Goal: Task Accomplishment & Management: Complete application form

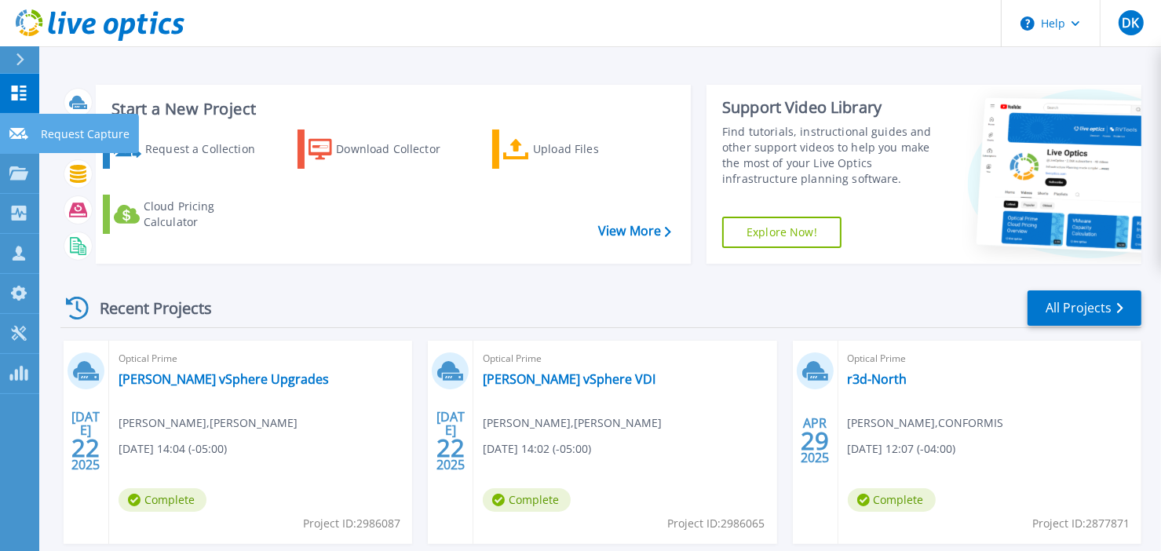
click at [13, 143] on link "Request Capture Request Capture" at bounding box center [19, 134] width 39 height 40
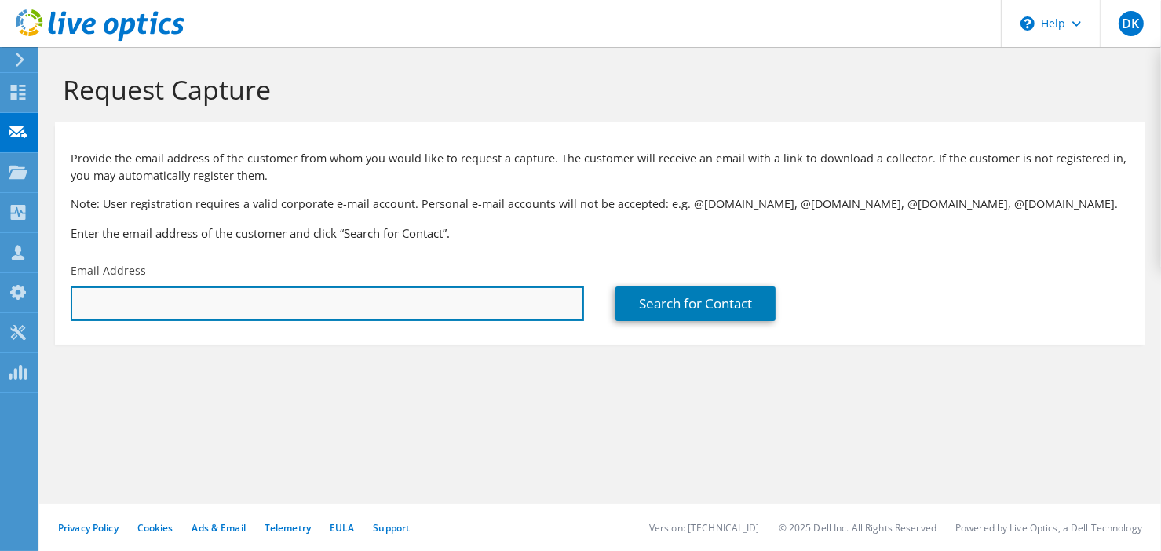
click at [122, 292] on input "text" at bounding box center [327, 303] width 513 height 35
paste input "martin.samson@scnbestco.com"
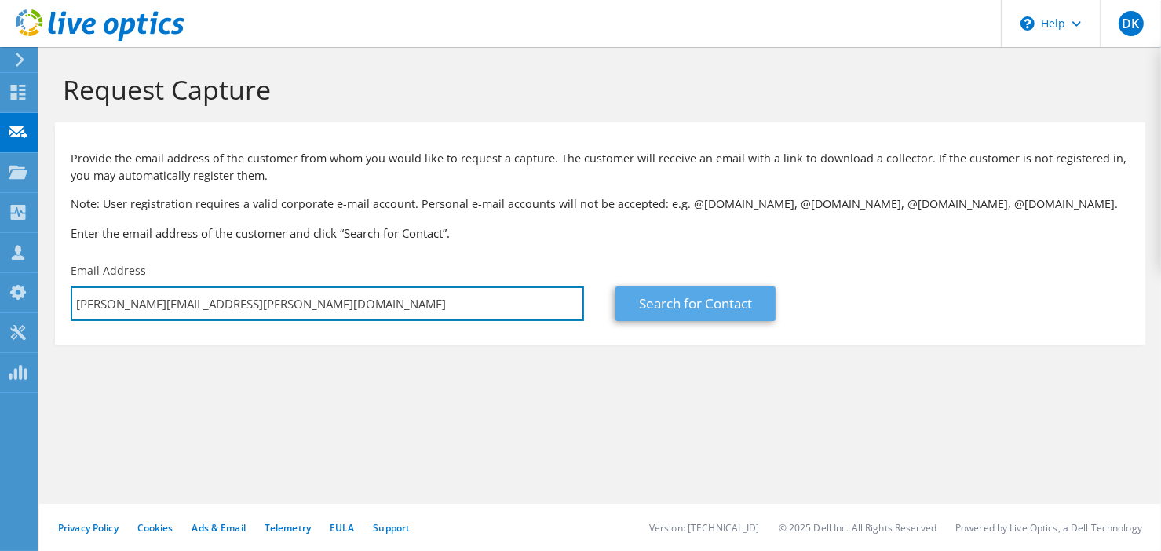
type input "martin.samson@scnbestco.com"
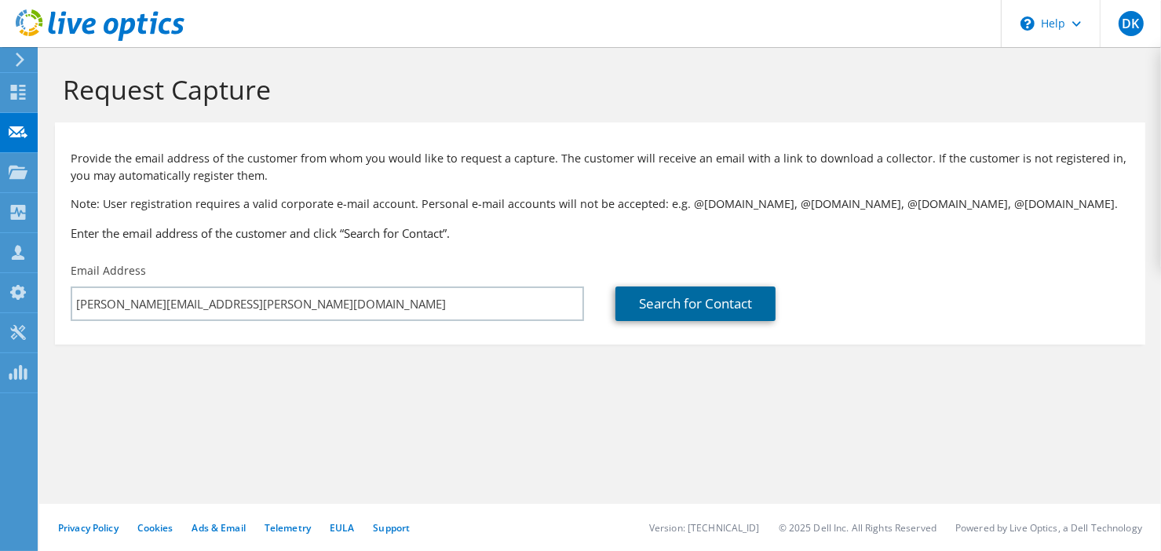
click at [703, 300] on link "Search for Contact" at bounding box center [695, 303] width 160 height 35
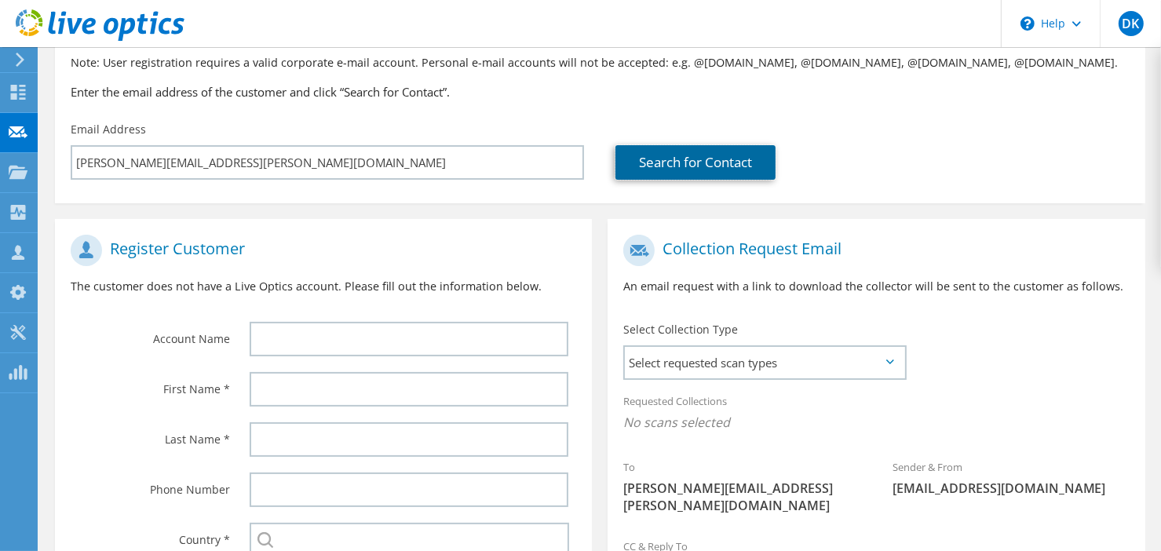
scroll to position [157, 0]
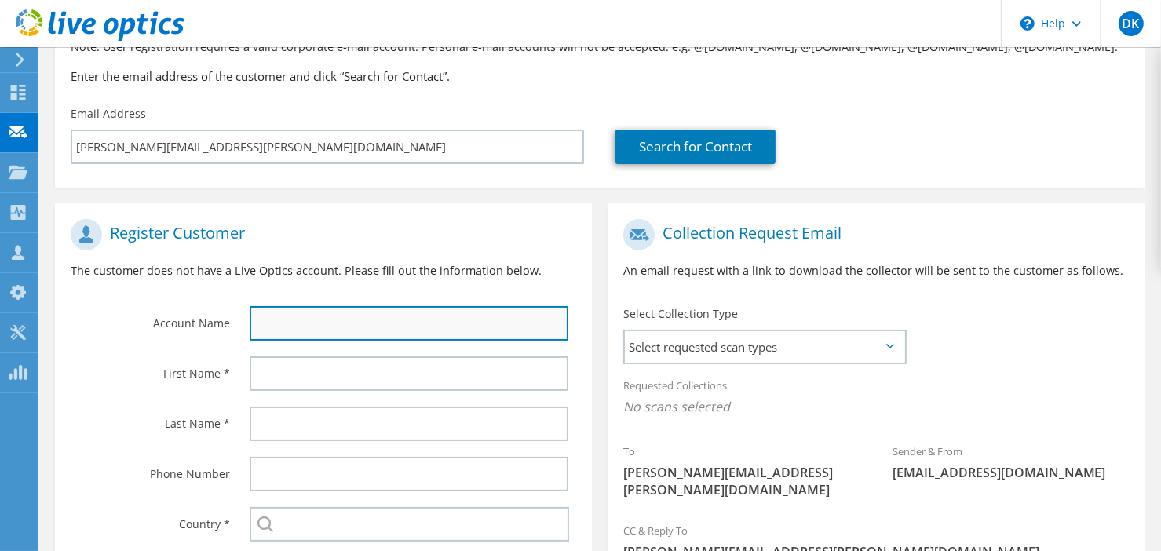
click at [304, 324] on input "text" at bounding box center [409, 323] width 319 height 35
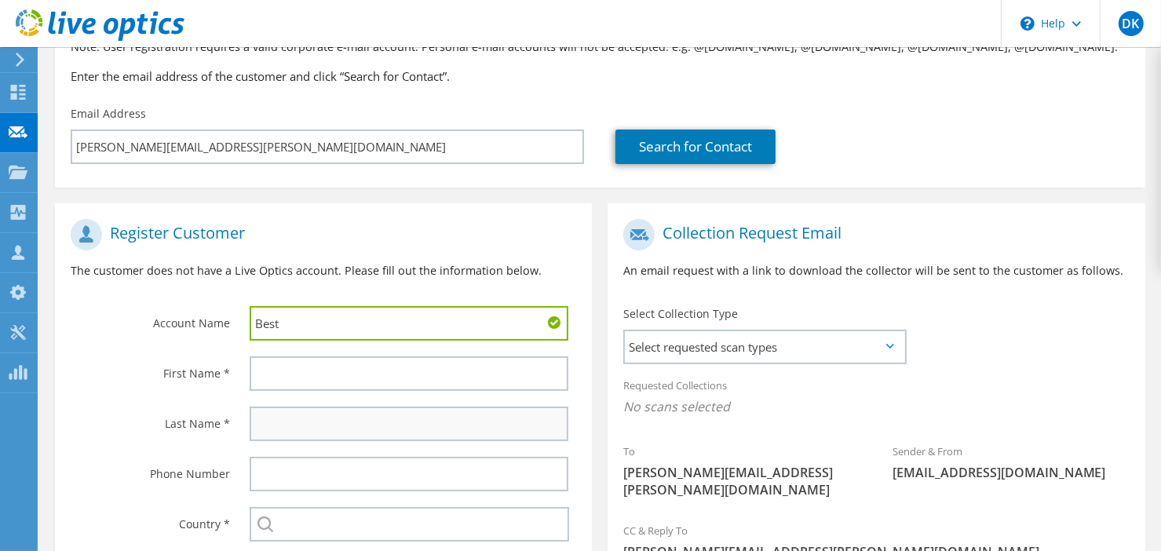
type input "Bestco"
type input "Michel"
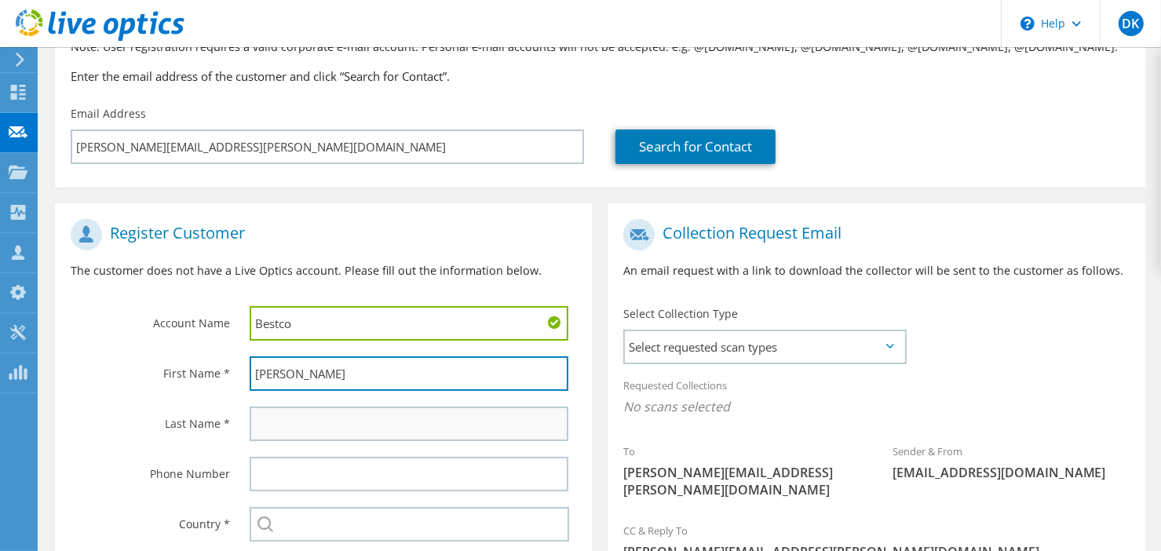
type input "Aresenault"
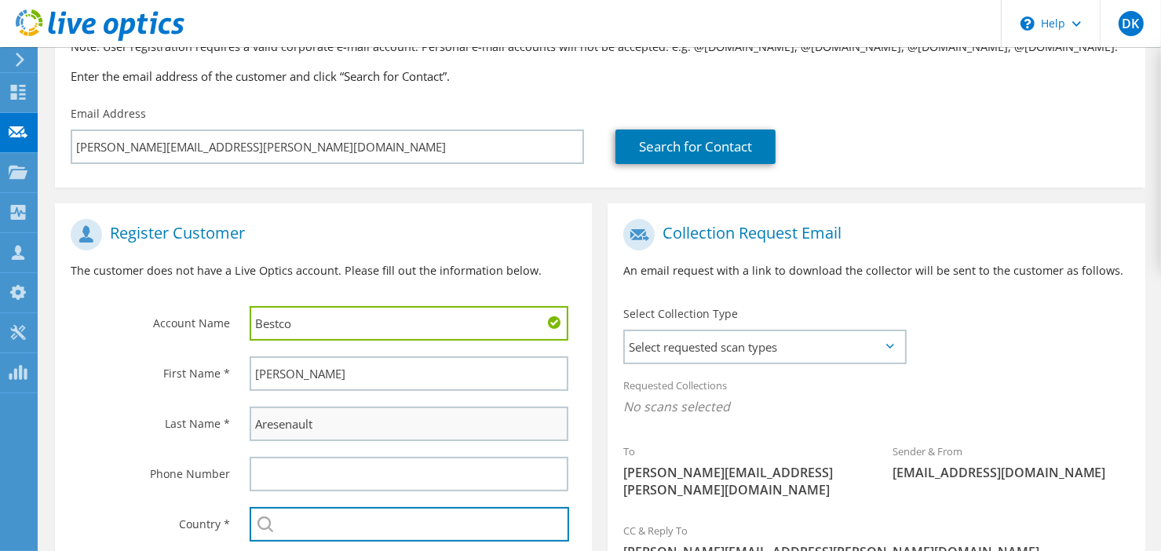
type input "Canada"
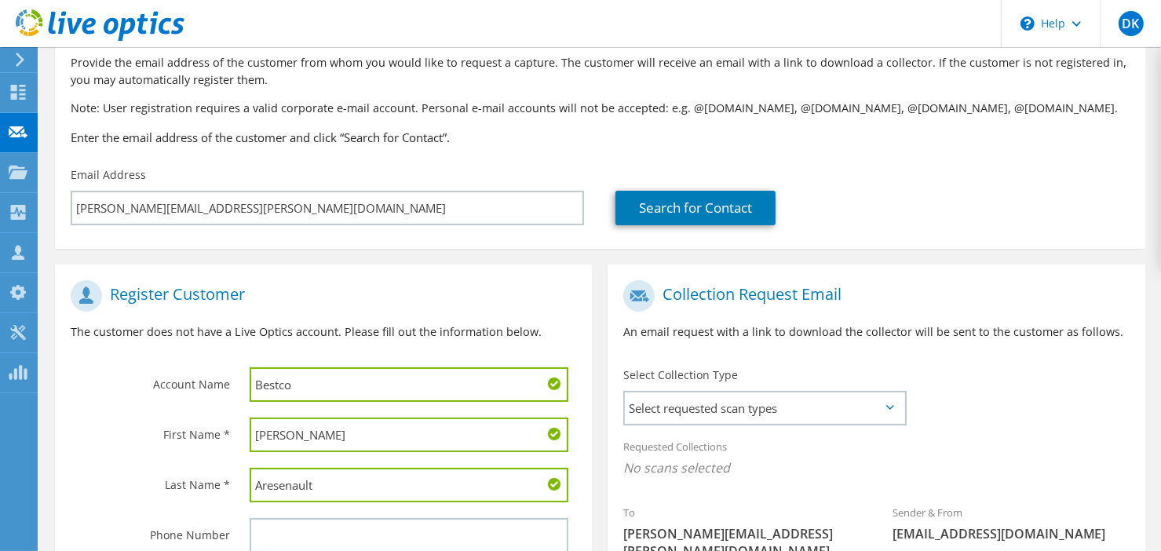
scroll to position [78, 0]
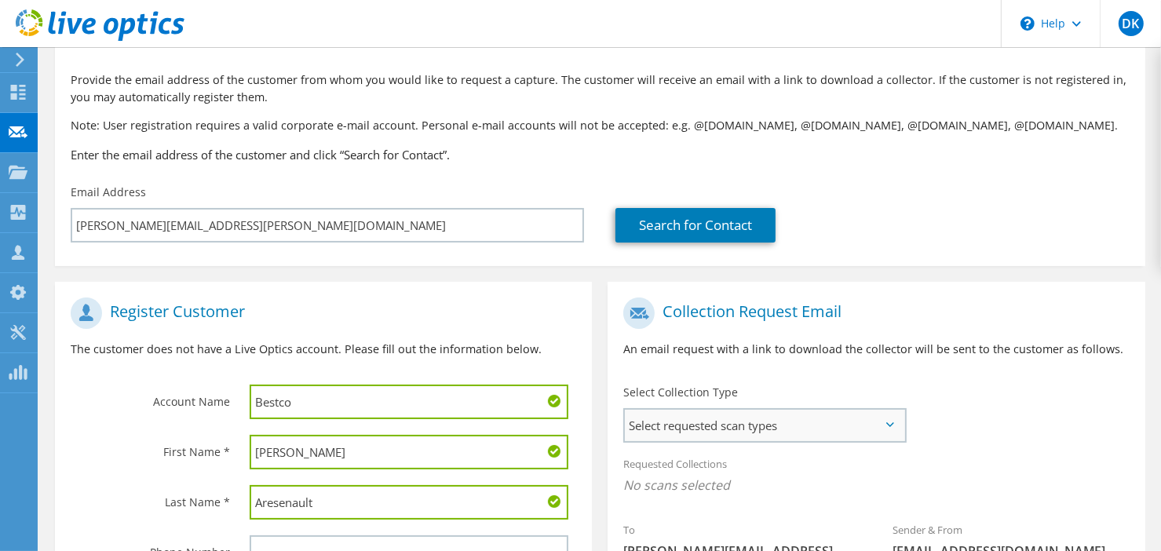
click at [797, 434] on span "Select requested scan types" at bounding box center [764, 425] width 279 height 31
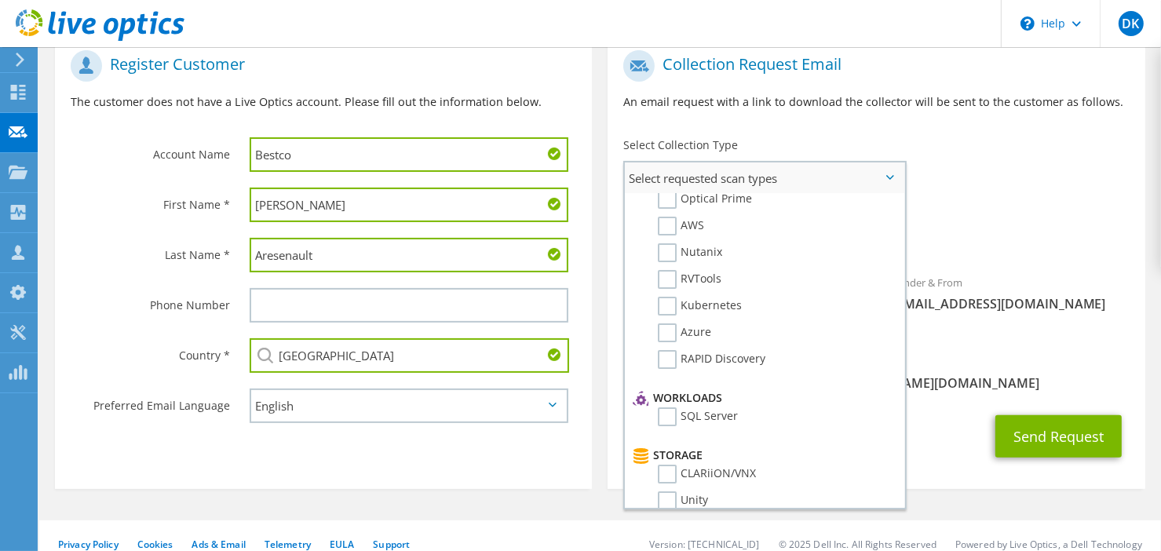
scroll to position [0, 0]
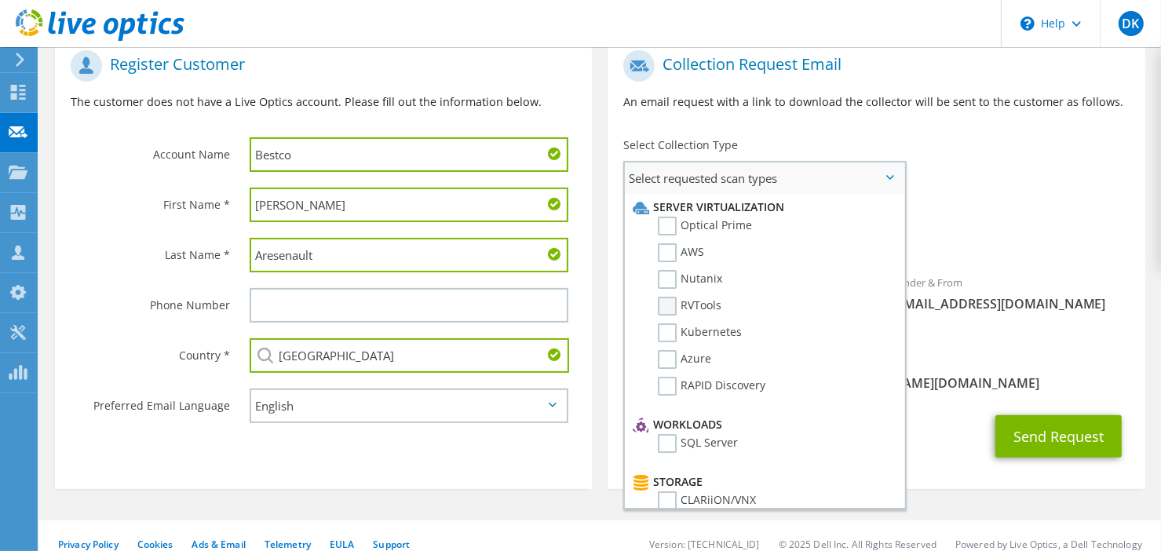
click at [665, 305] on label "RVTools" at bounding box center [690, 306] width 64 height 19
click at [0, 0] on input "RVTools" at bounding box center [0, 0] width 0 height 0
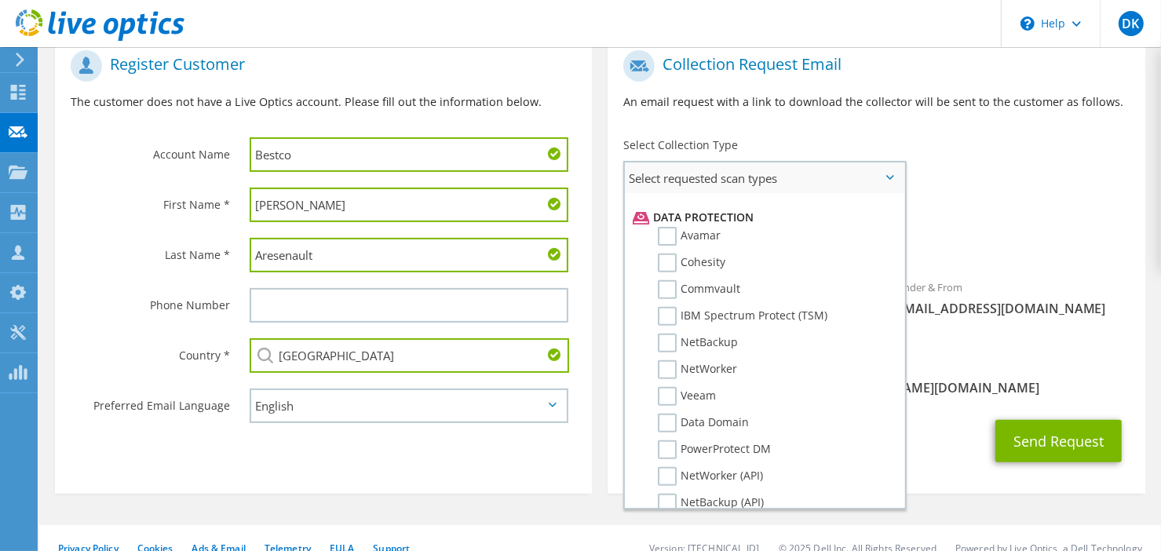
scroll to position [725, 0]
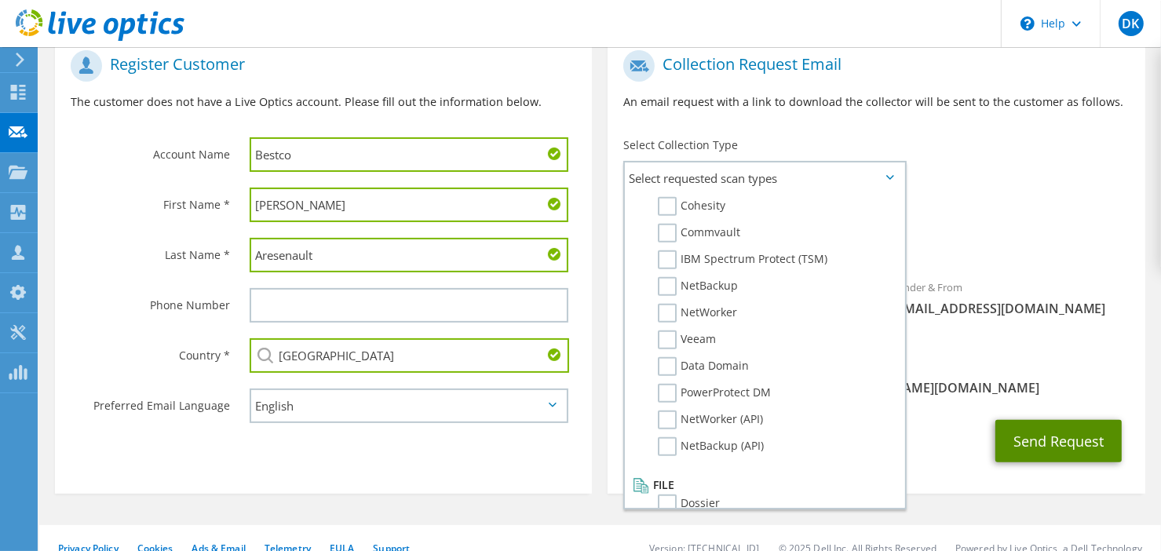
click at [1015, 434] on button "Send Request" at bounding box center [1058, 441] width 126 height 42
